Goal: Information Seeking & Learning: Learn about a topic

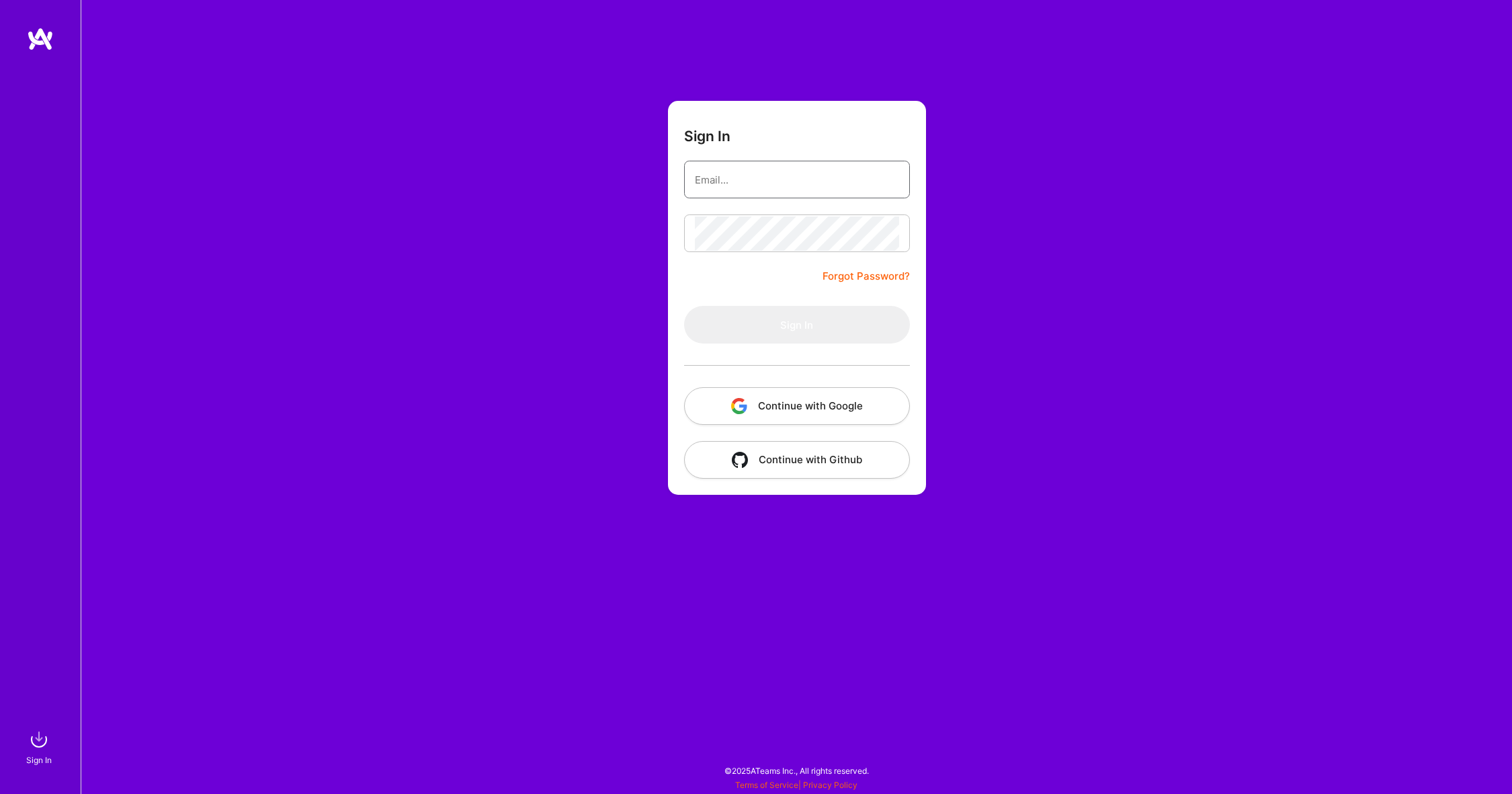
click at [788, 180] on input "email" at bounding box center [797, 180] width 204 height 34
click at [764, 410] on button "Continue with Google" at bounding box center [797, 406] width 226 height 38
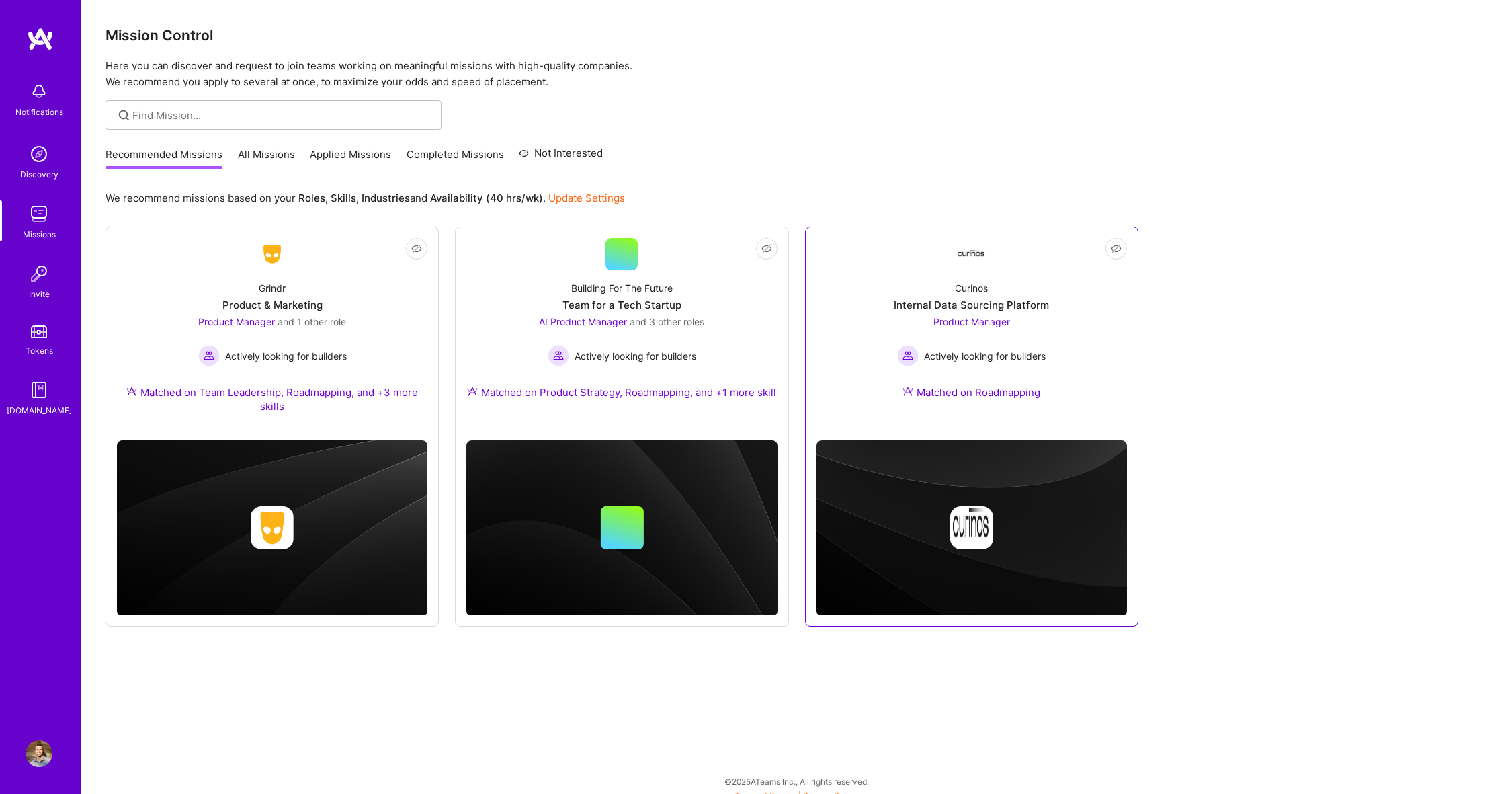
click at [952, 279] on div "Curinos Internal Data Sourcing Platform Product Manager Actively looking for bu…" at bounding box center [971, 343] width 310 height 145
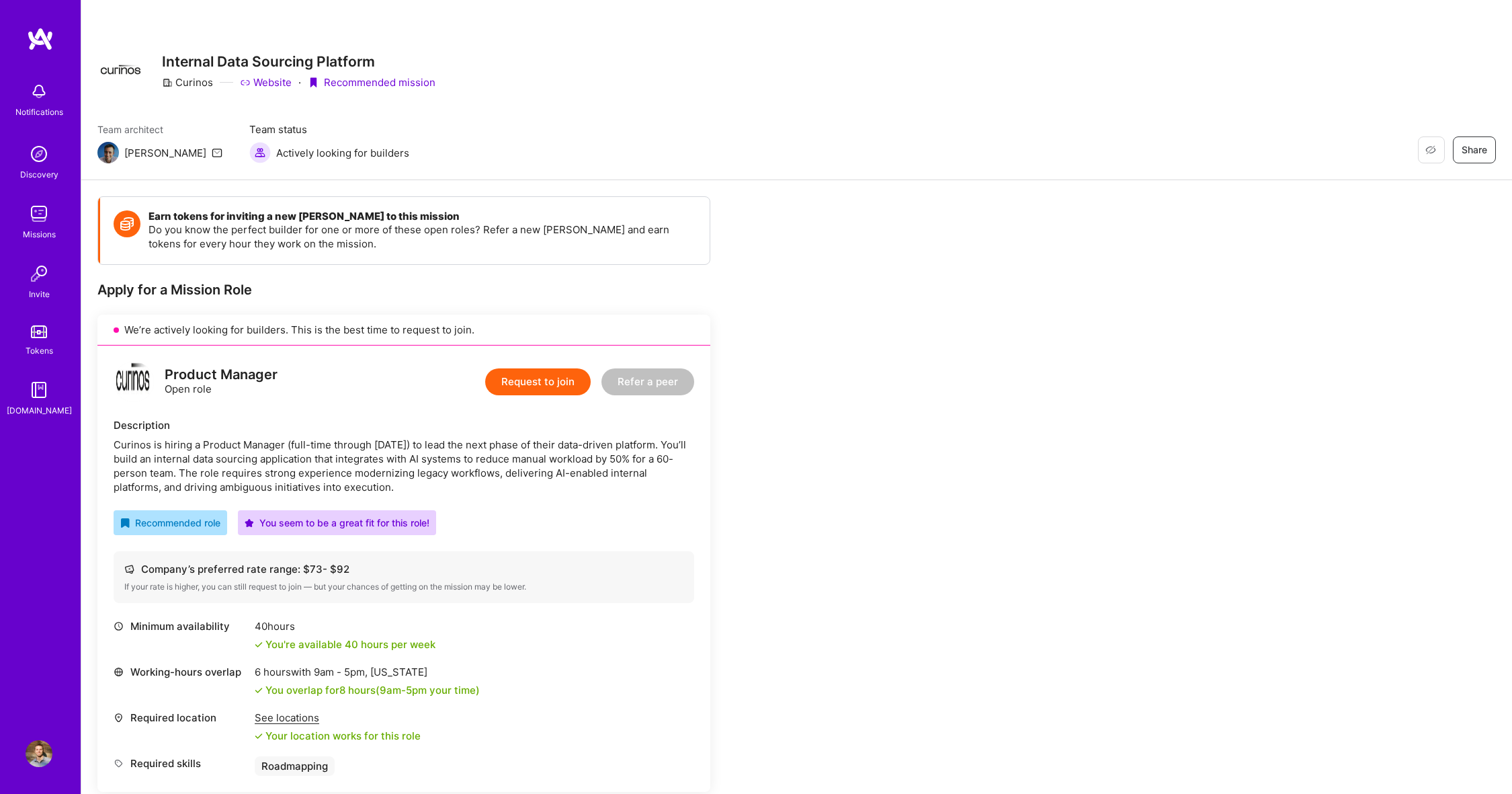
scroll to position [5, 0]
